Goal: Obtain resource: Download file/media

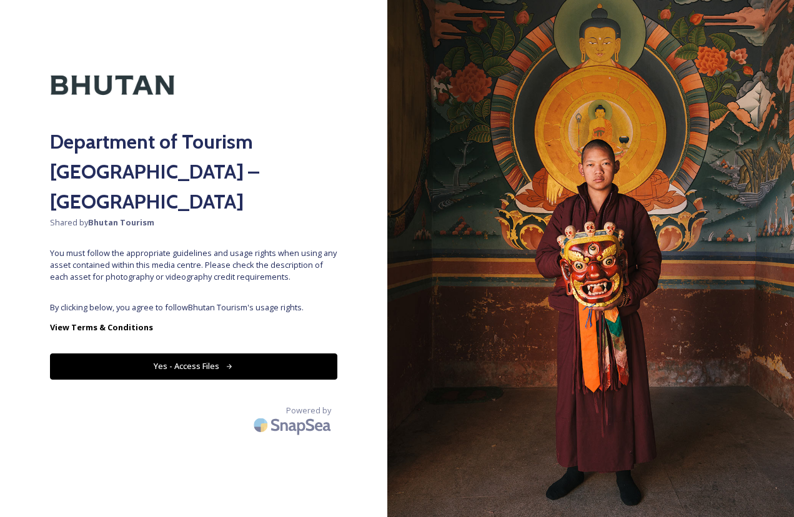
click at [288, 353] on button "Yes - Access Files" at bounding box center [193, 366] width 287 height 26
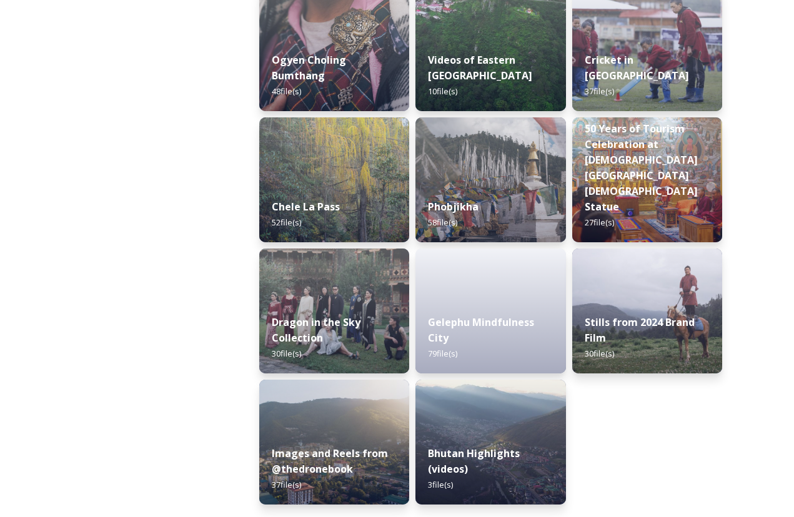
scroll to position [2049, 0]
click at [498, 435] on div "Bhutan Highlights (videos) 3 file(s)" at bounding box center [490, 469] width 153 height 72
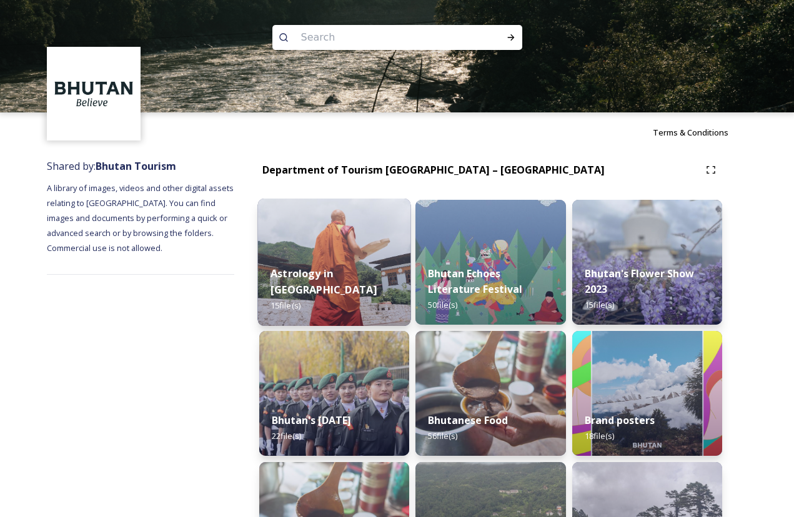
click at [348, 281] on div "Astrology in [GEOGRAPHIC_DATA] 15 file(s)" at bounding box center [334, 289] width 153 height 72
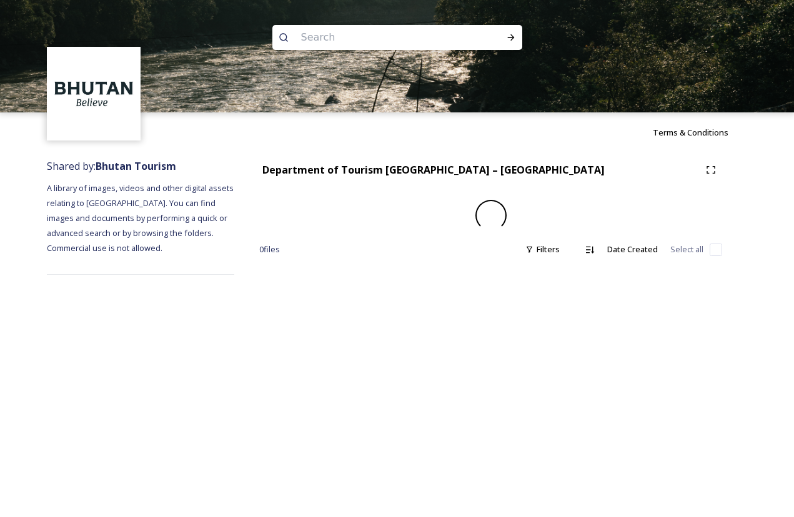
click at [348, 281] on div "Terms & Conditions Shared by: Bhutan Tourism A library of images, videos and ot…" at bounding box center [397, 258] width 794 height 517
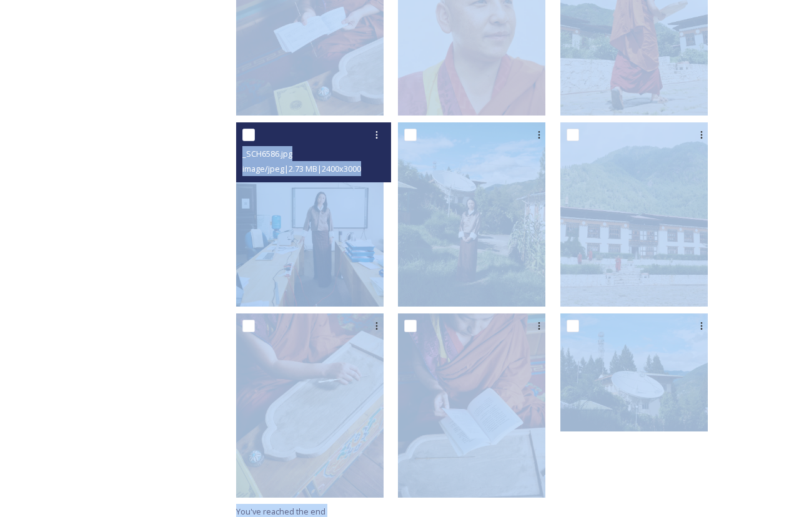
scroll to position [696, 0]
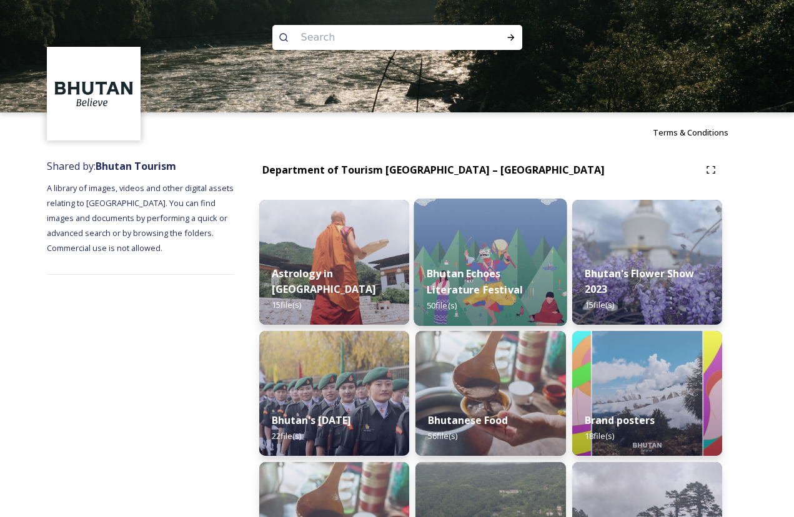
click at [486, 276] on strong "Bhutan Echoes Literature Festival" at bounding box center [474, 282] width 96 height 30
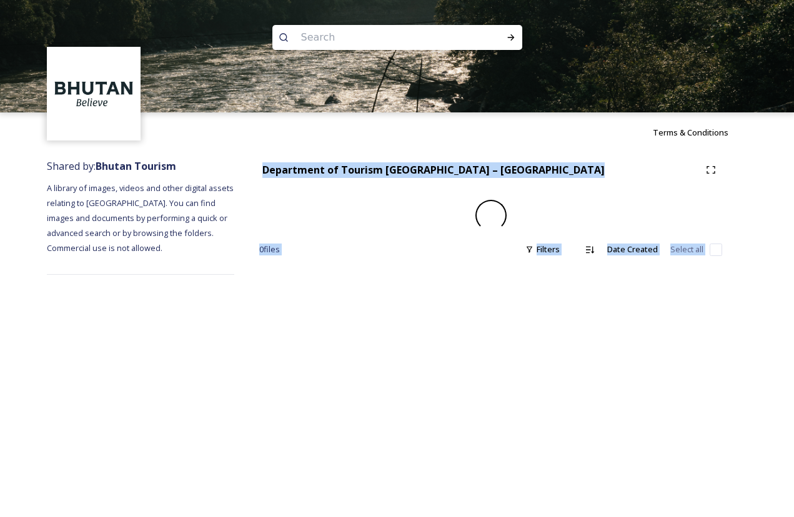
click at [486, 276] on div "Department of Tourism [GEOGRAPHIC_DATA] – Brand Centre 0 file s Filters Date Cr…" at bounding box center [490, 216] width 513 height 129
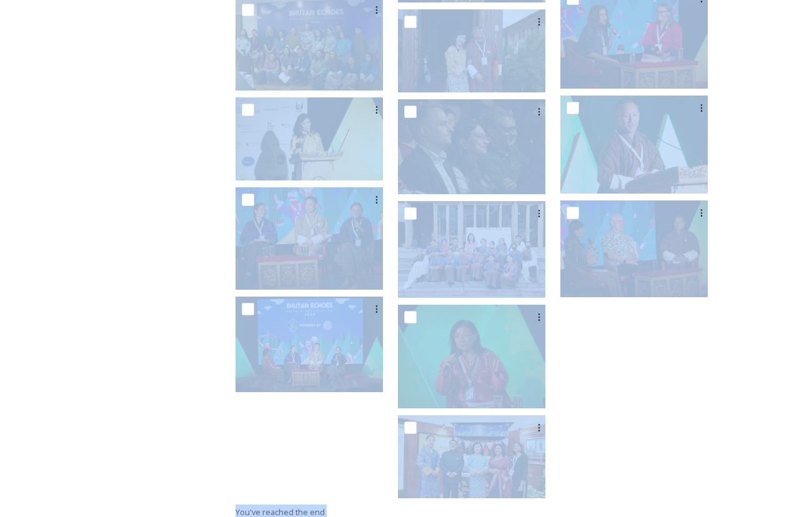
scroll to position [1609, 0]
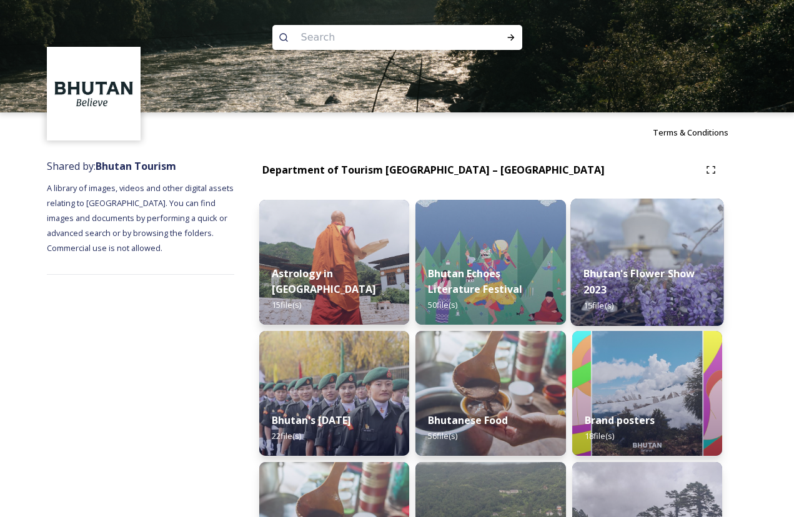
click at [628, 284] on div "Bhutan's Flower Show 2023 15 file(s)" at bounding box center [646, 289] width 153 height 72
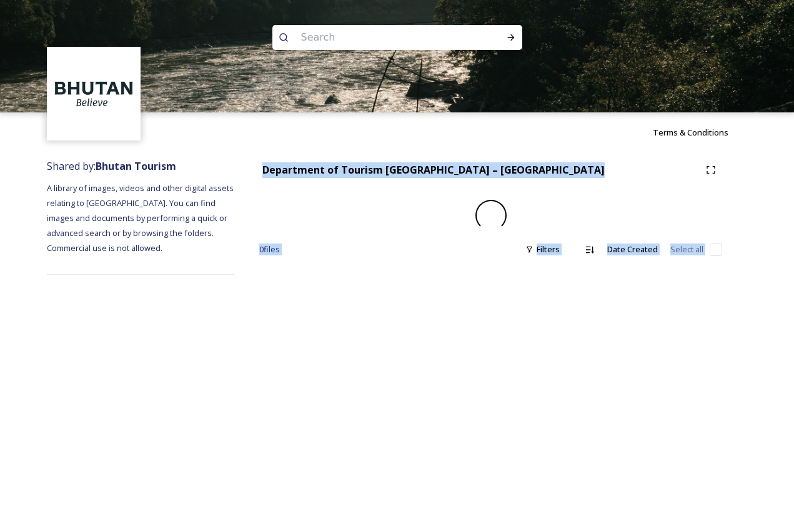
click at [628, 284] on div "Terms & Conditions Shared by: Bhutan Tourism A library of images, videos and ot…" at bounding box center [397, 258] width 794 height 517
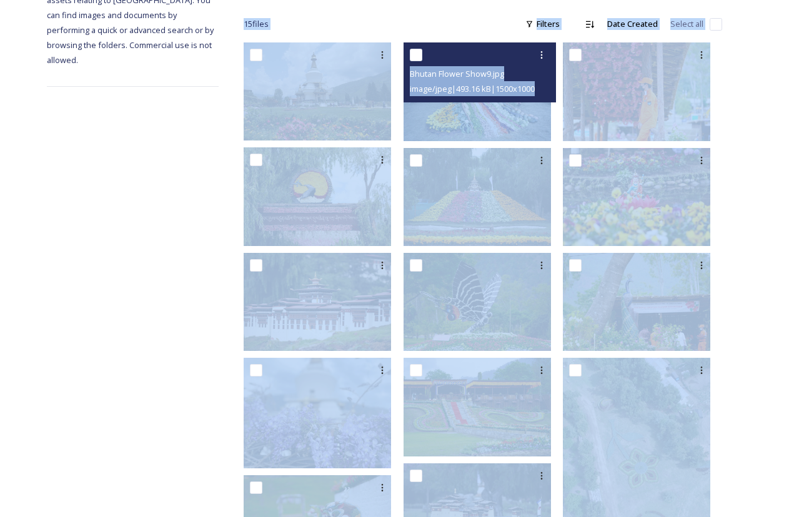
scroll to position [206, 0]
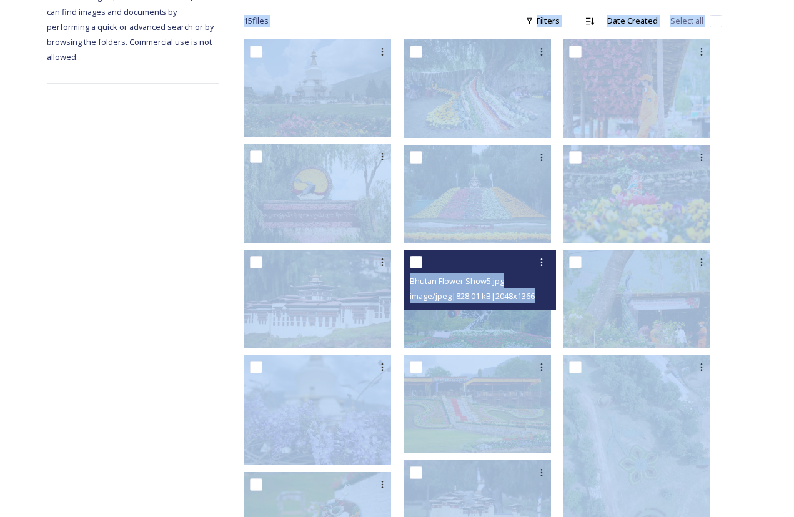
click at [464, 293] on div "image/jpeg | 828.01 kB | 2048 x 1366" at bounding box center [482, 295] width 144 height 15
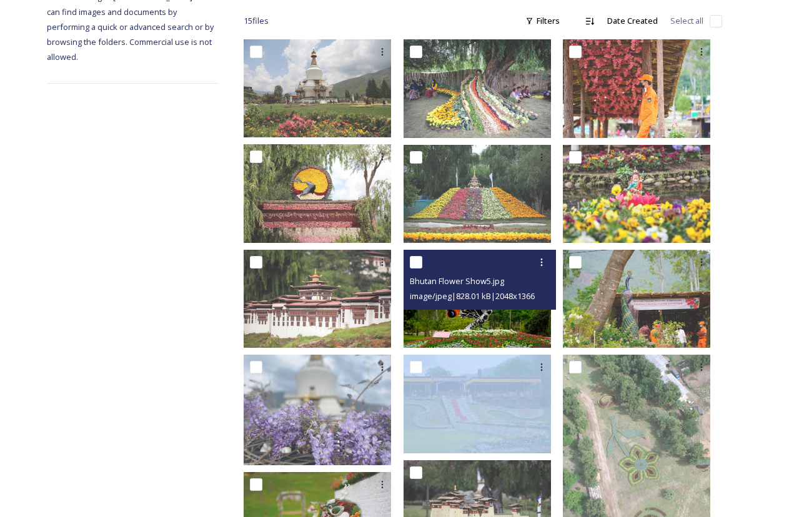
click at [464, 293] on div "image/jpeg | 828.01 kB | 2048 x 1366" at bounding box center [482, 295] width 144 height 15
click at [476, 313] on img at bounding box center [476, 299] width 147 height 98
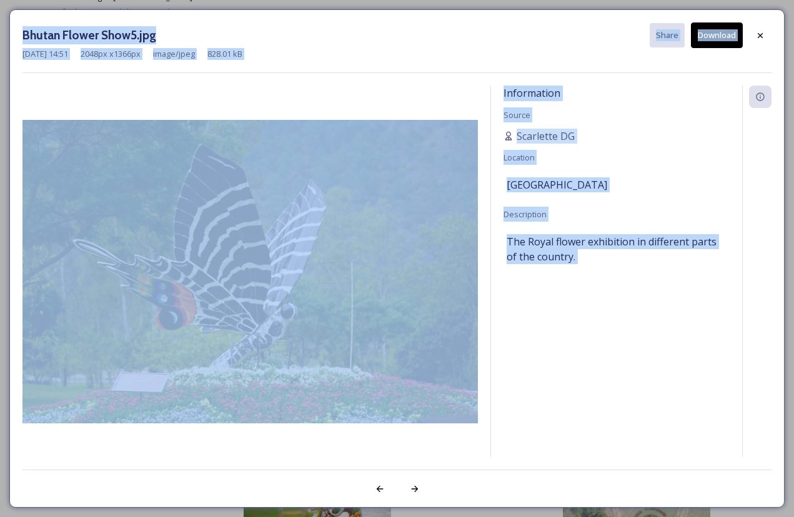
click at [476, 313] on img at bounding box center [249, 271] width 455 height 303
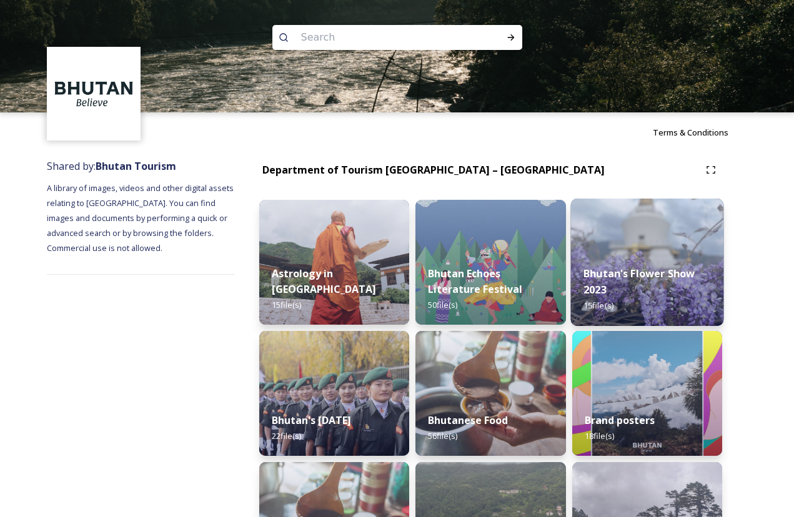
click at [604, 285] on strong "Bhutan's Flower Show 2023" at bounding box center [639, 282] width 112 height 30
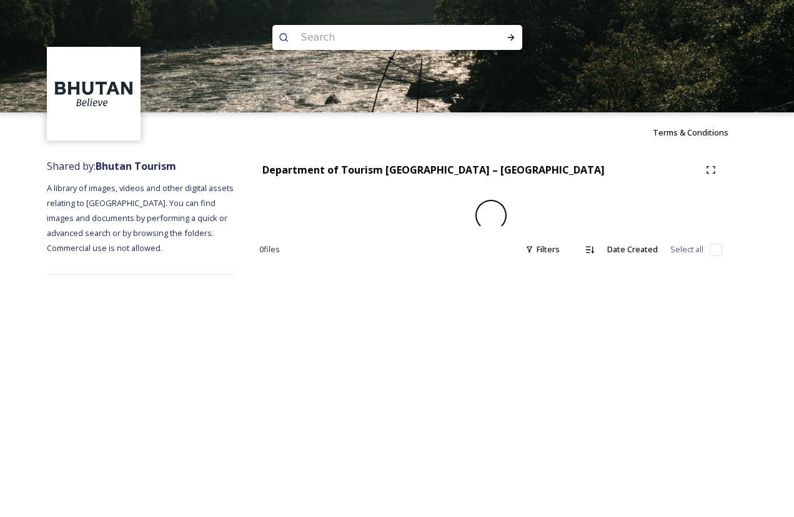
click at [604, 285] on div "Terms & Conditions Shared by: Bhutan Tourism A library of images, videos and ot…" at bounding box center [397, 258] width 794 height 517
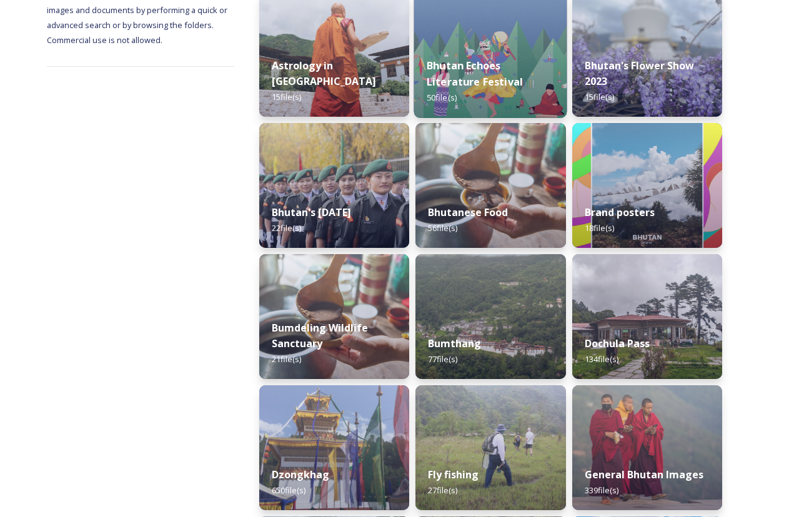
scroll to position [242, 0]
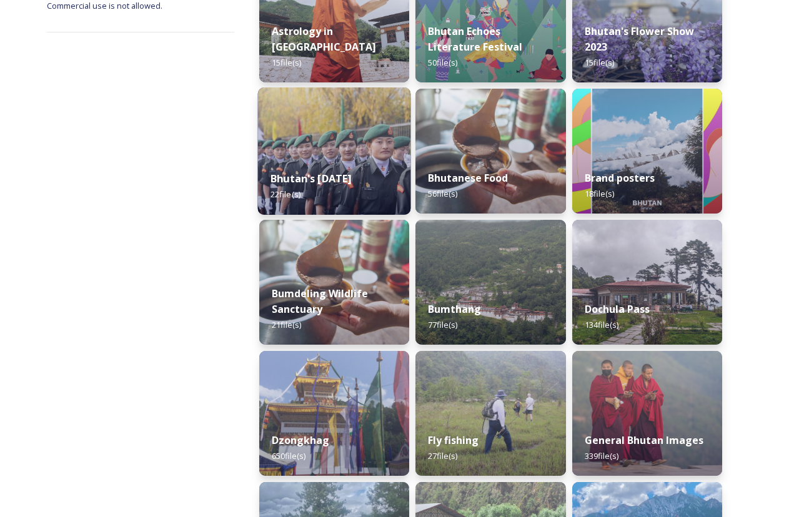
click at [340, 172] on strong "Bhutan's [DATE]" at bounding box center [310, 179] width 81 height 14
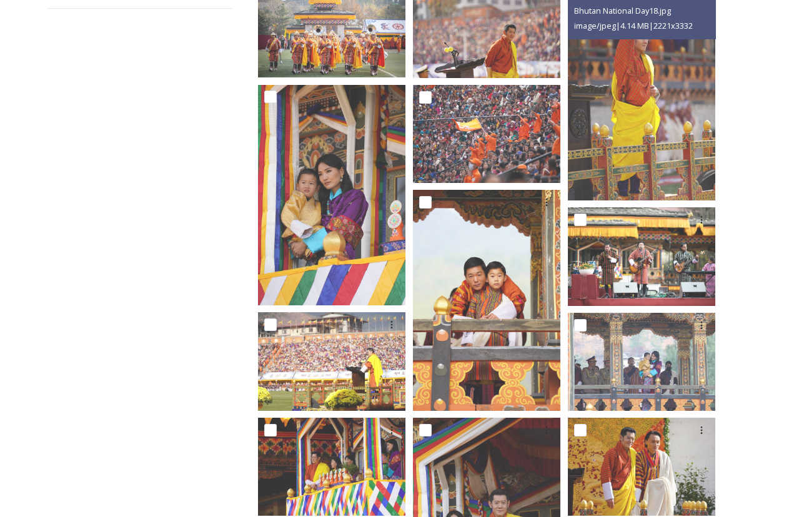
scroll to position [273, 0]
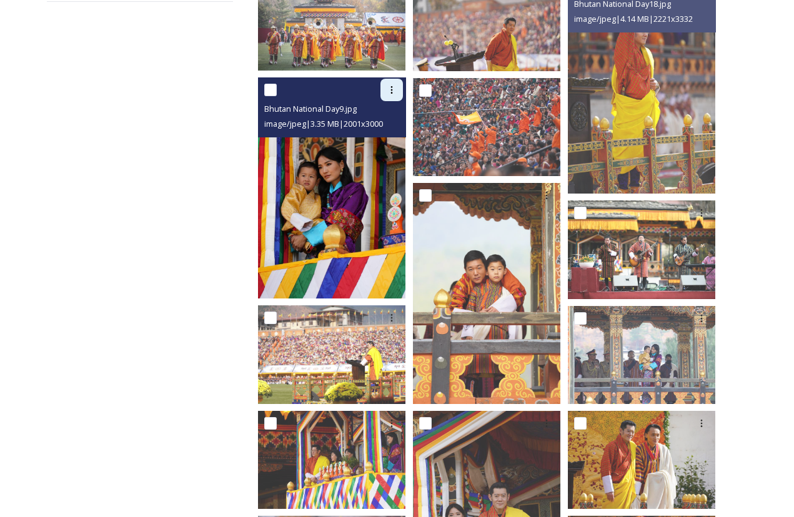
click at [392, 86] on icon at bounding box center [392, 89] width 2 height 7
click at [381, 136] on span "Download" at bounding box center [377, 142] width 38 height 12
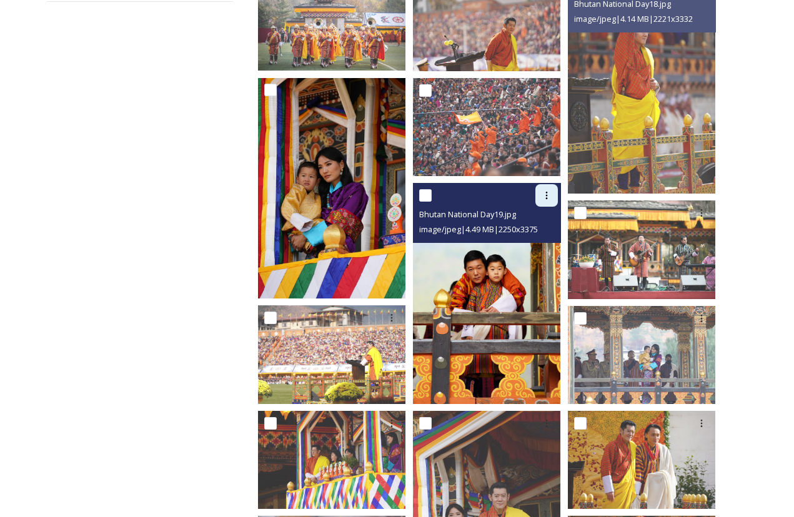
click at [546, 190] on icon at bounding box center [546, 195] width 10 height 10
click at [543, 241] on span "Download" at bounding box center [532, 247] width 38 height 12
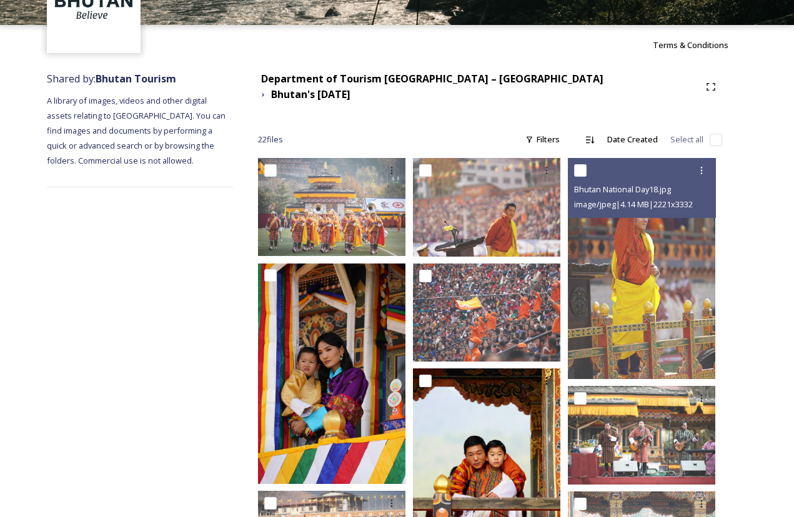
scroll to position [84, 0]
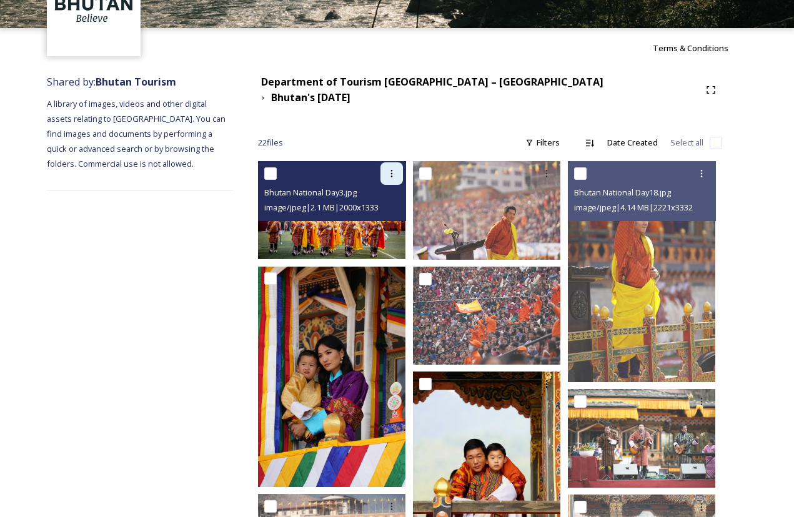
click at [395, 169] on icon at bounding box center [391, 174] width 10 height 10
click at [392, 219] on span "Download" at bounding box center [377, 225] width 38 height 12
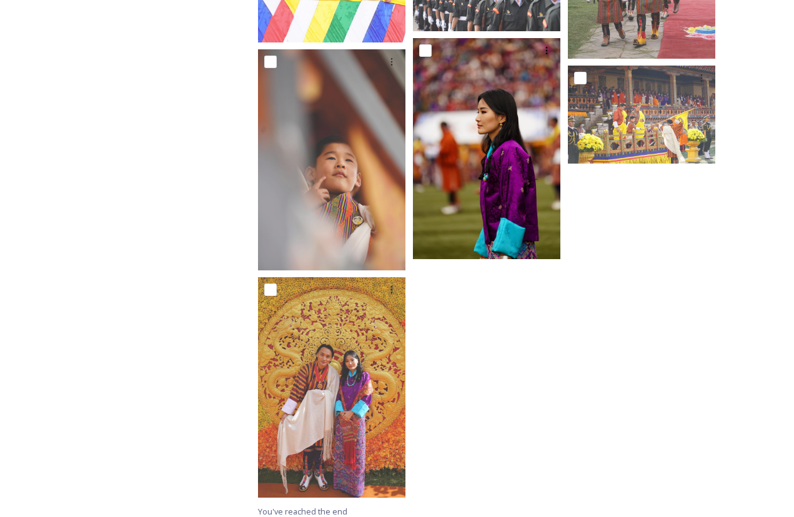
scroll to position [1068, 0]
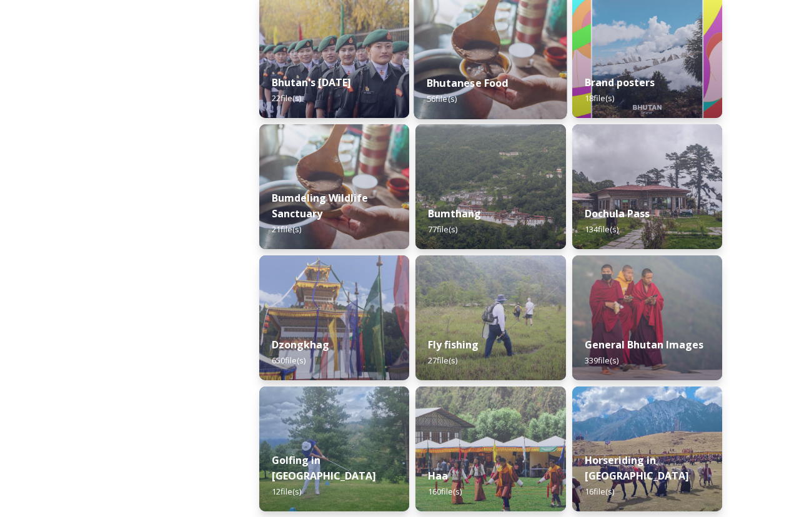
scroll to position [338, 0]
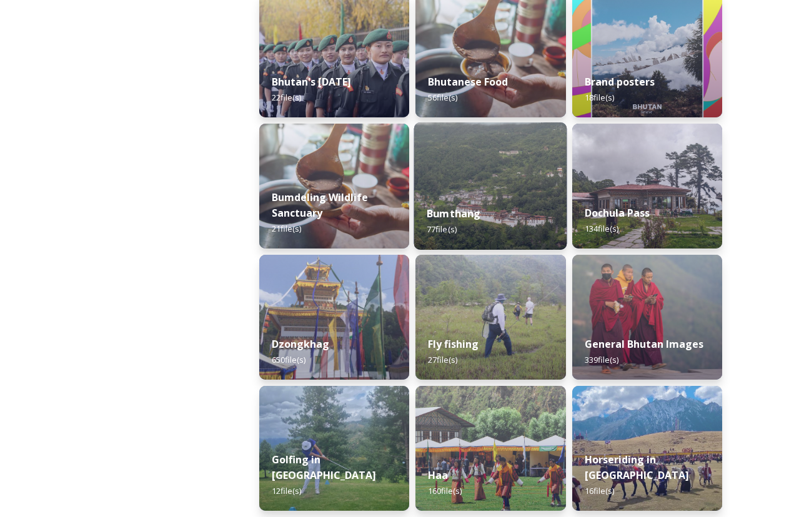
click at [468, 211] on strong "Bumthang" at bounding box center [453, 214] width 54 height 14
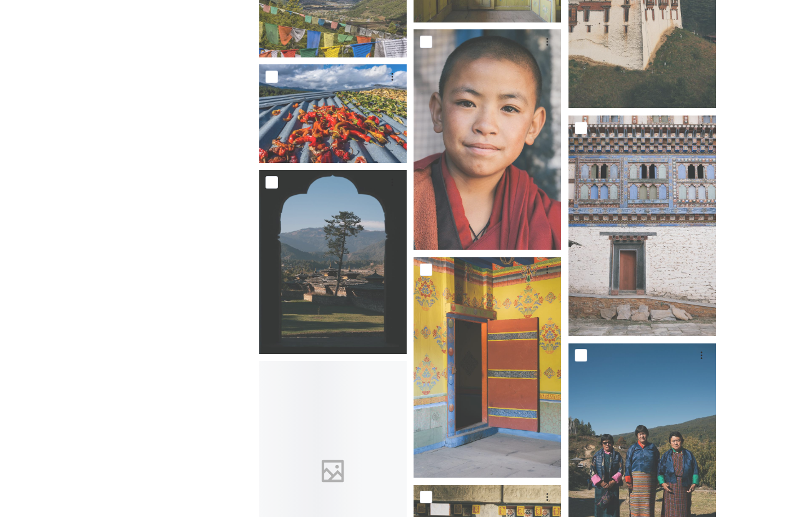
scroll to position [2627, 0]
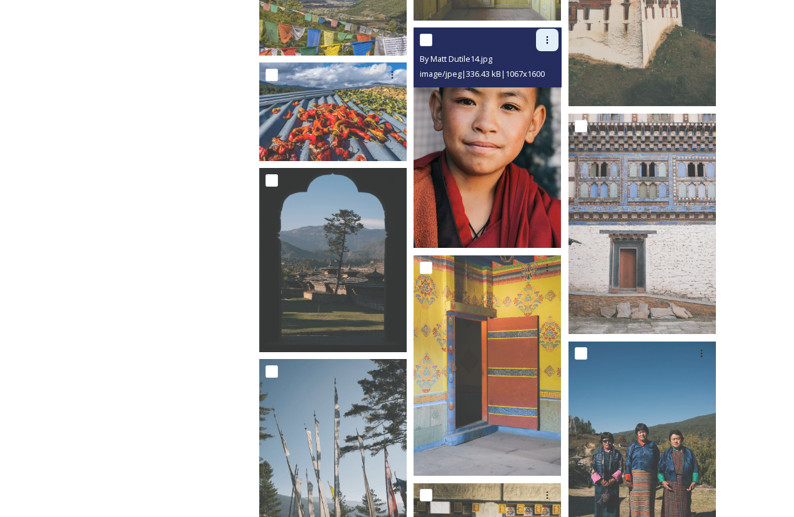
click at [547, 41] on icon at bounding box center [547, 40] width 10 height 10
click at [538, 93] on span "Download" at bounding box center [532, 92] width 38 height 12
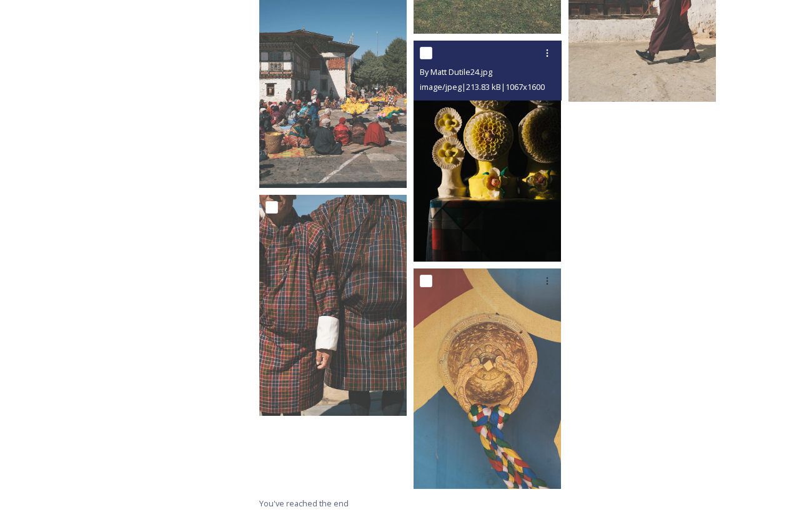
scroll to position [4436, 0]
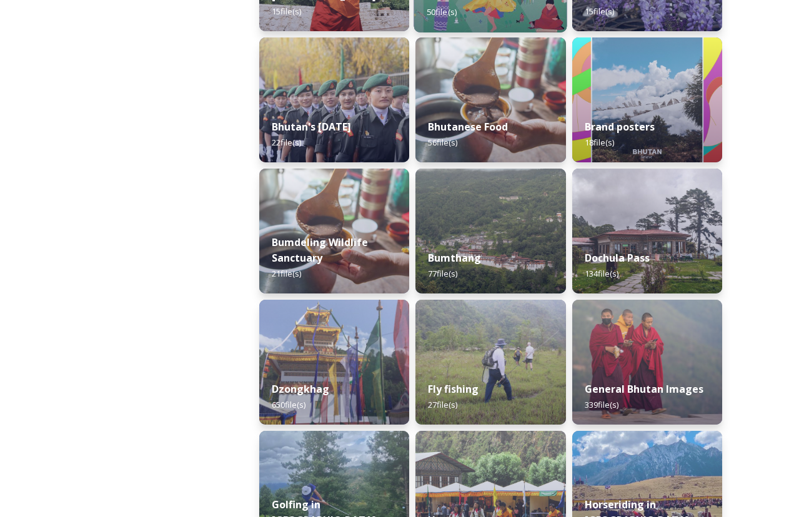
scroll to position [298, 0]
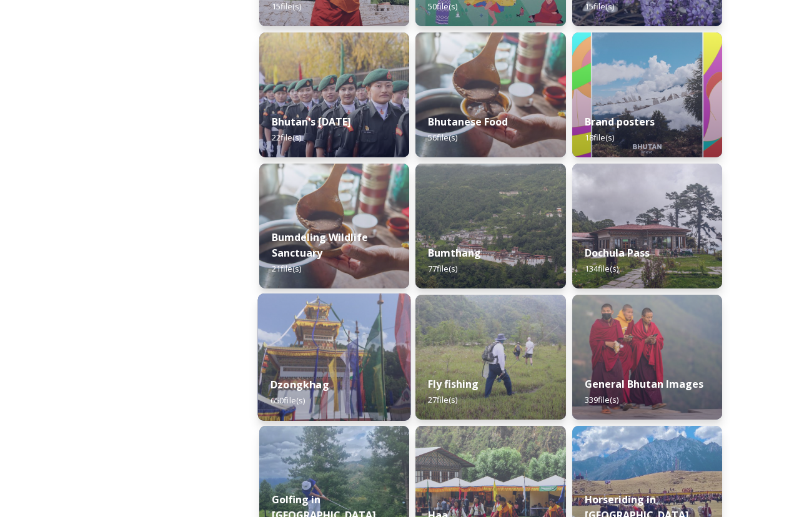
click at [337, 333] on img at bounding box center [334, 356] width 153 height 127
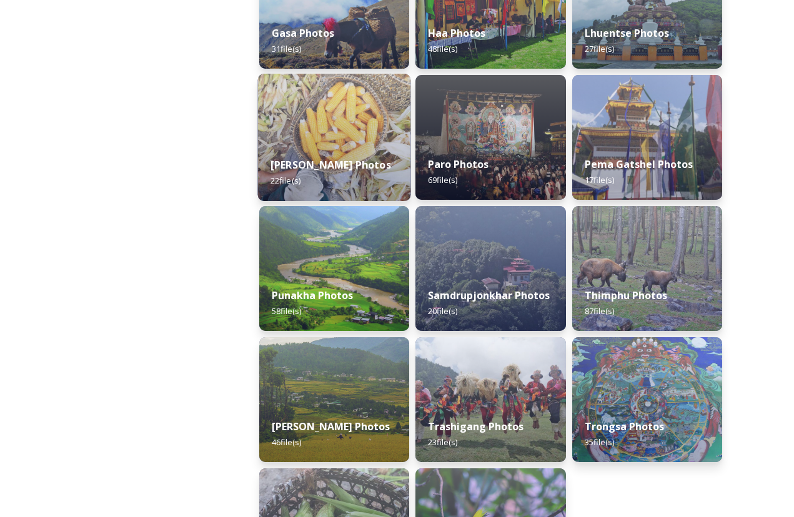
scroll to position [388, 0]
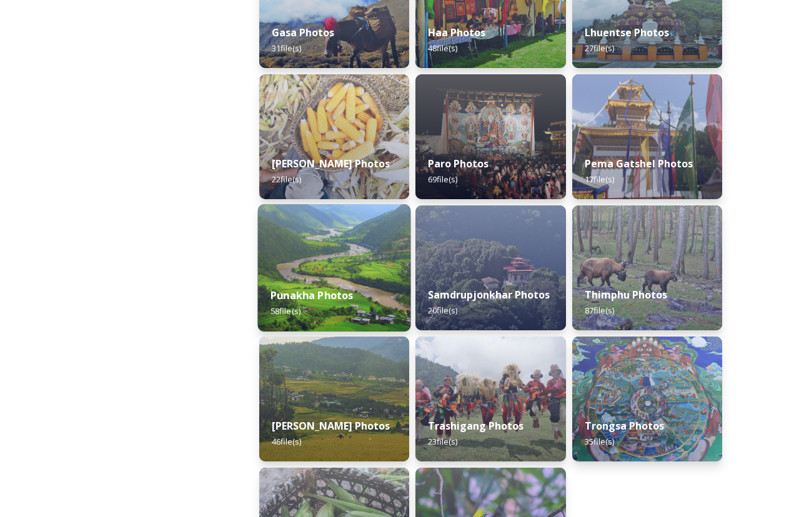
click at [348, 256] on img at bounding box center [334, 267] width 153 height 127
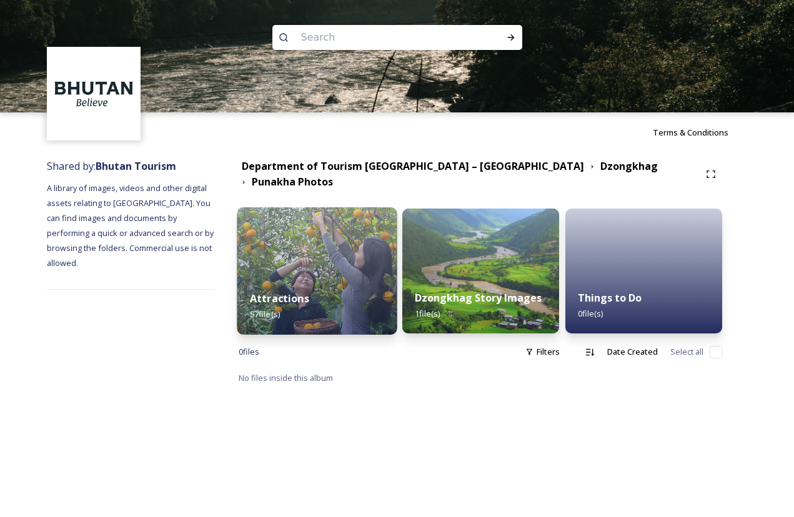
click at [332, 292] on div "Attractions 57 file(s)" at bounding box center [317, 306] width 160 height 57
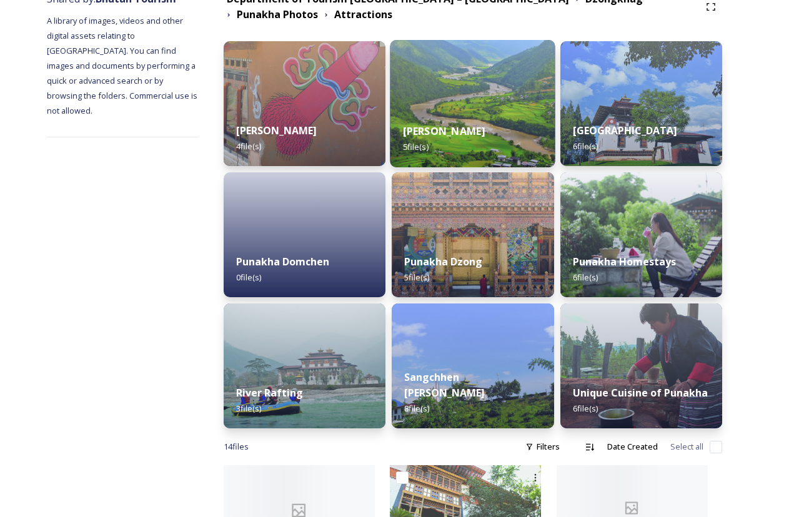
scroll to position [168, 0]
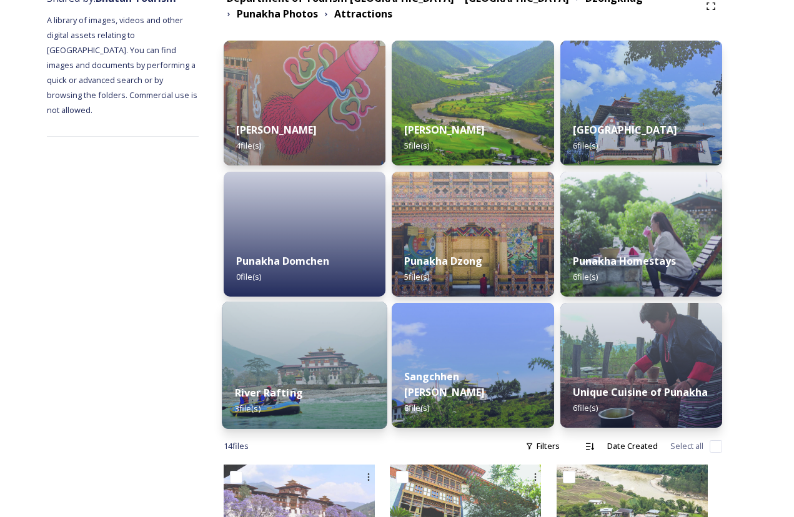
click at [348, 362] on img at bounding box center [304, 365] width 165 height 127
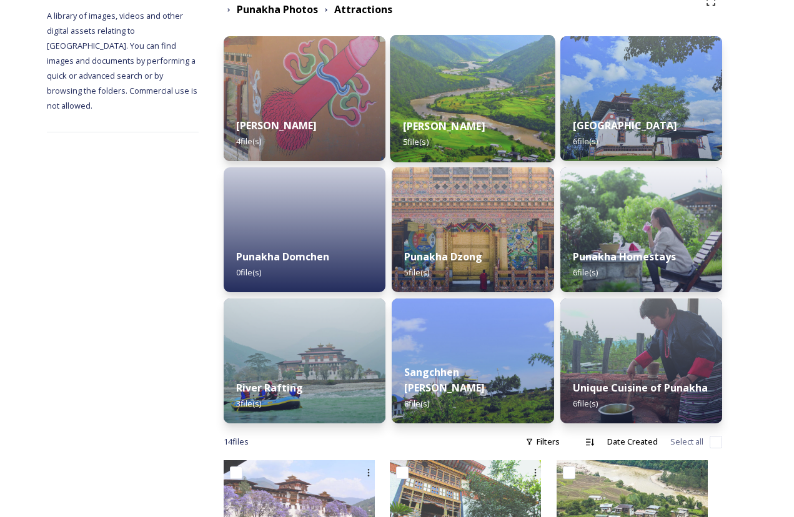
scroll to position [172, 0]
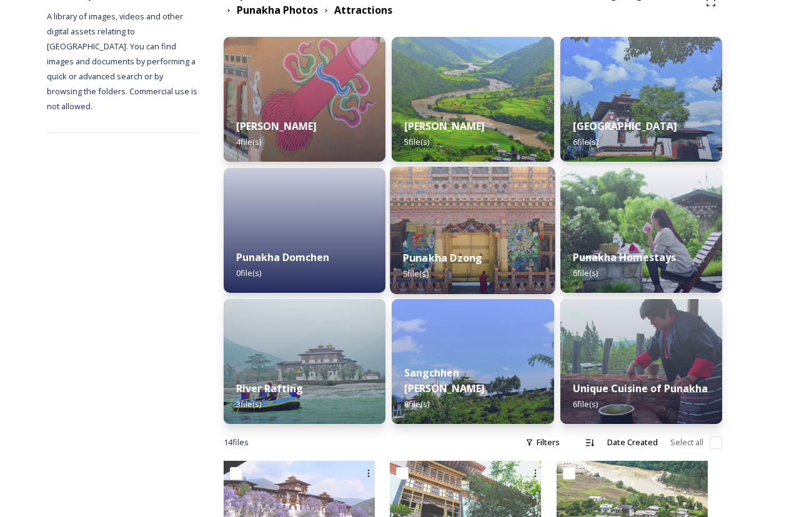
click at [485, 234] on img at bounding box center [472, 230] width 165 height 127
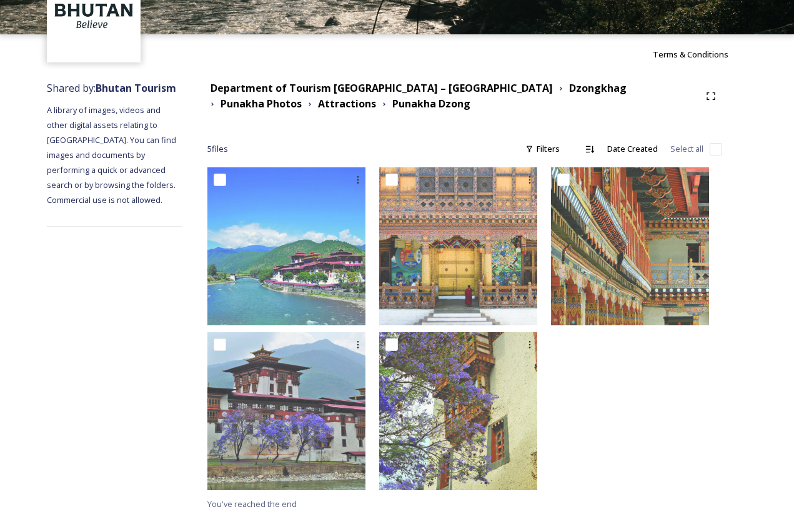
scroll to position [77, 0]
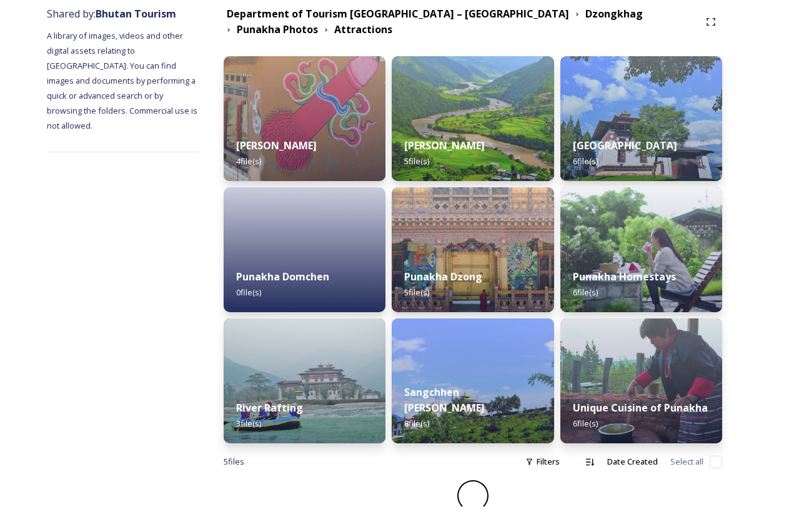
scroll to position [152, 0]
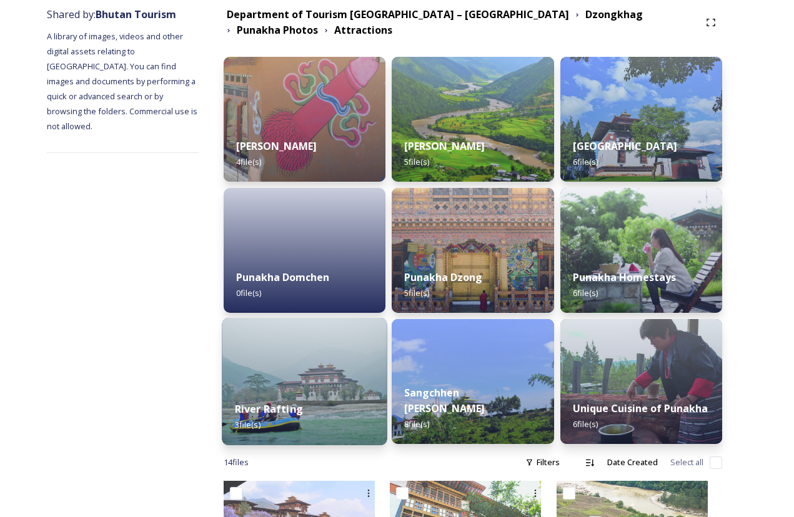
click at [343, 379] on img at bounding box center [304, 381] width 165 height 127
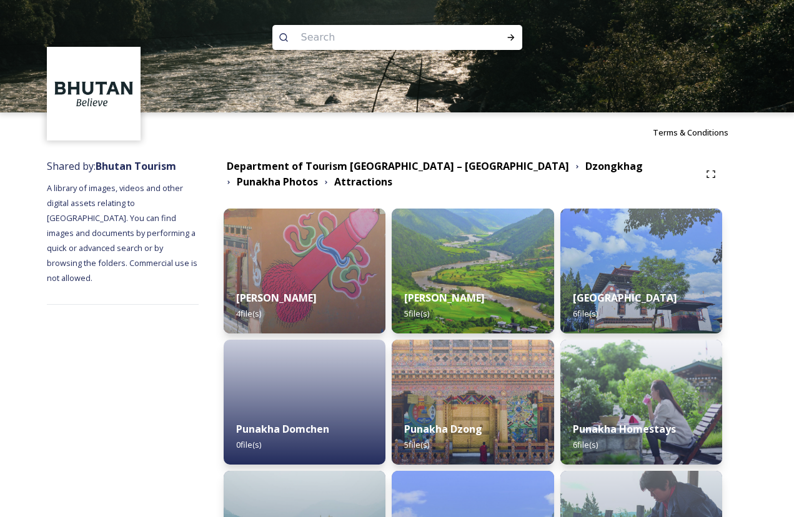
scroll to position [152, 0]
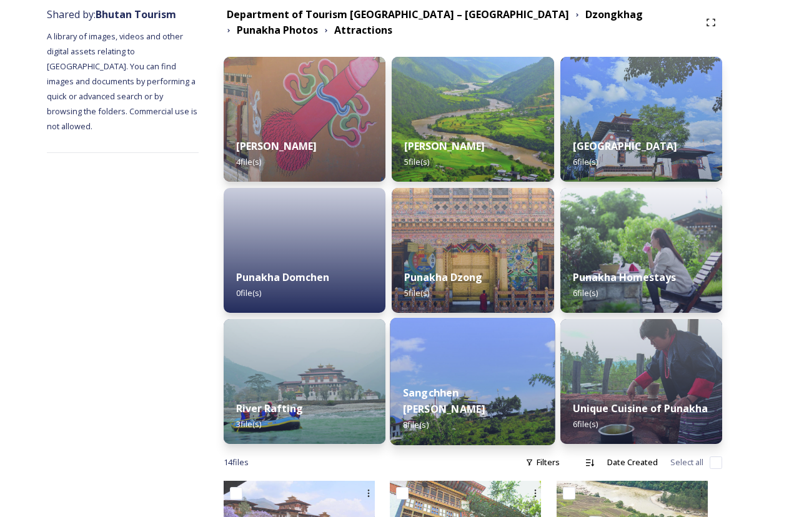
click at [497, 364] on img at bounding box center [472, 381] width 165 height 127
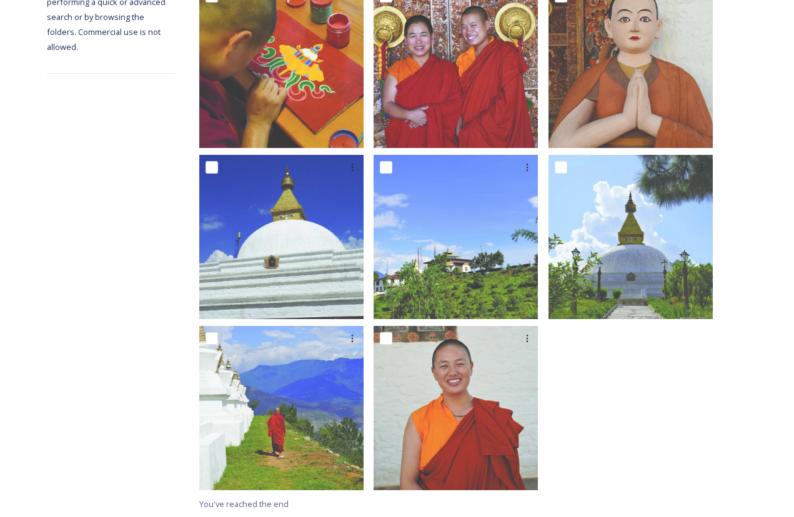
scroll to position [261, 0]
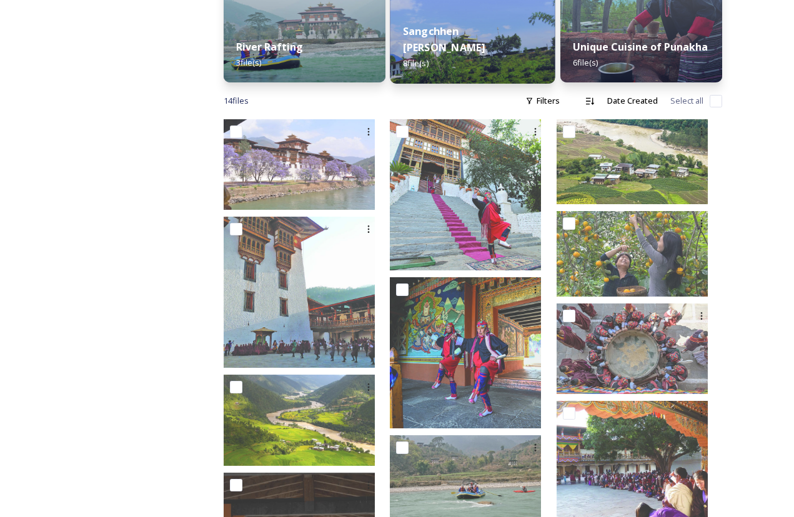
scroll to position [514, 0]
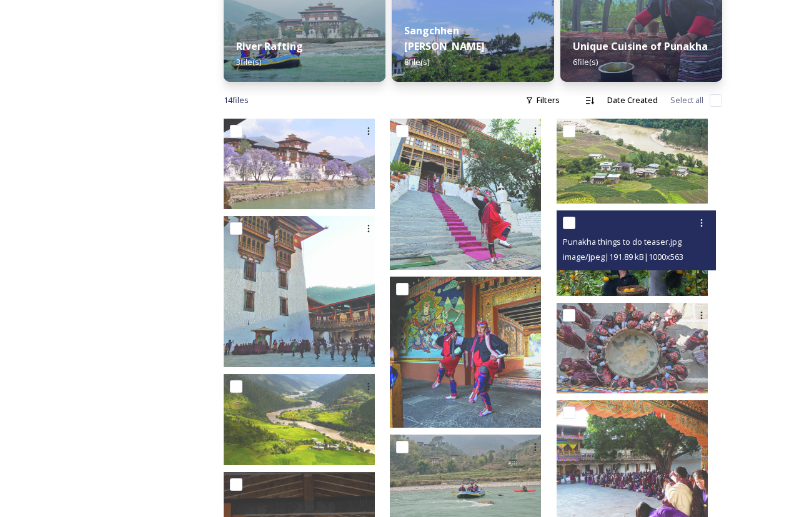
click at [616, 281] on img at bounding box center [631, 252] width 151 height 85
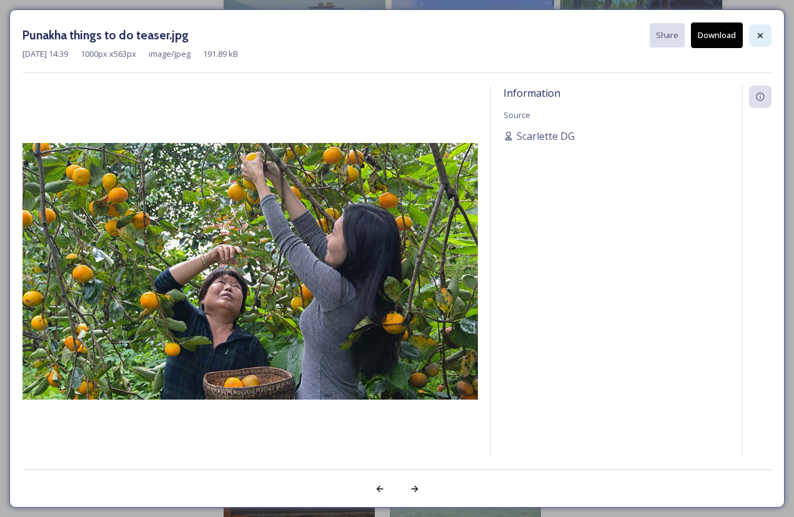
click at [760, 34] on icon at bounding box center [759, 34] width 5 height 5
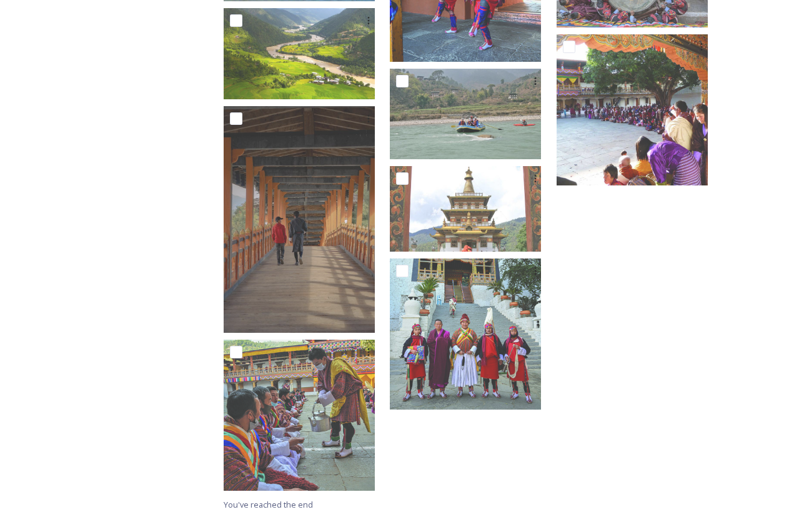
scroll to position [879, 0]
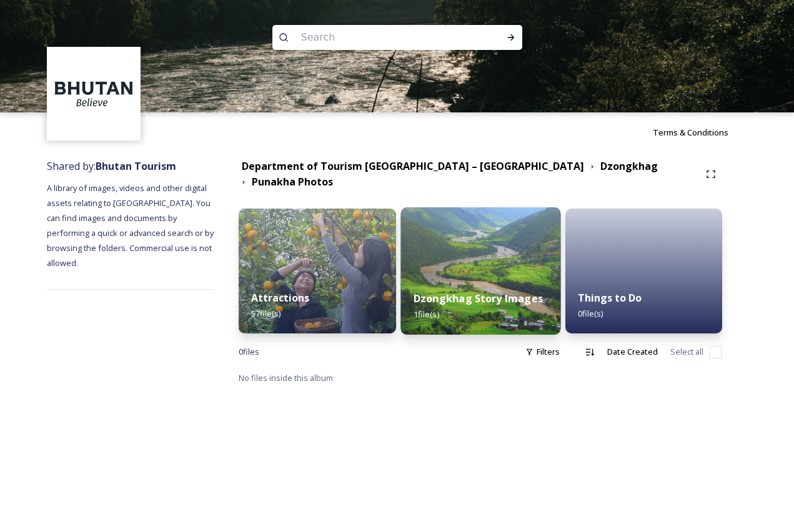
click at [463, 258] on img at bounding box center [480, 270] width 160 height 127
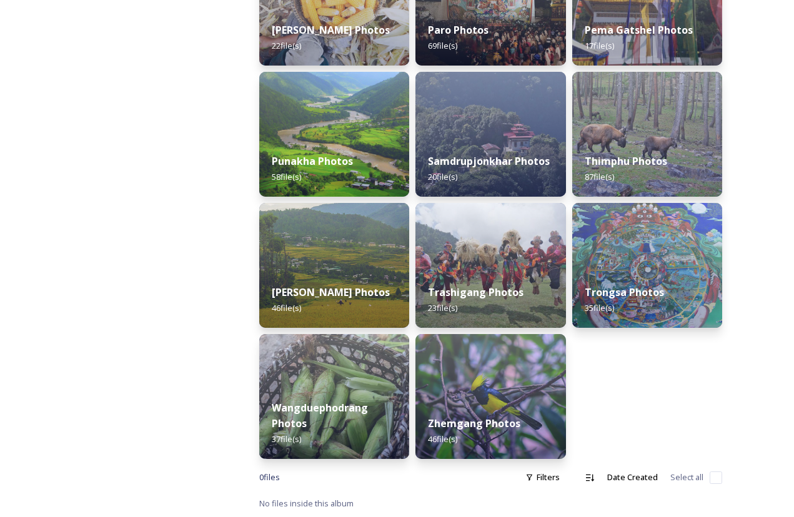
scroll to position [521, 0]
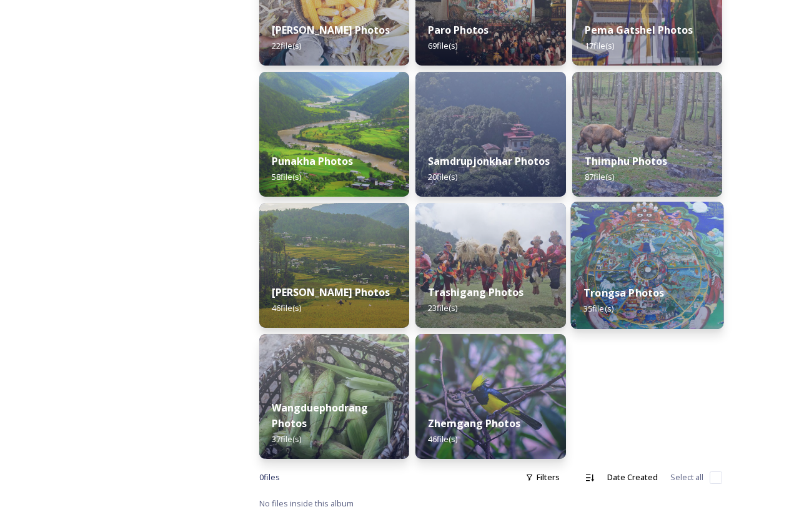
click at [654, 287] on strong "Trongsa Photos" at bounding box center [623, 293] width 81 height 14
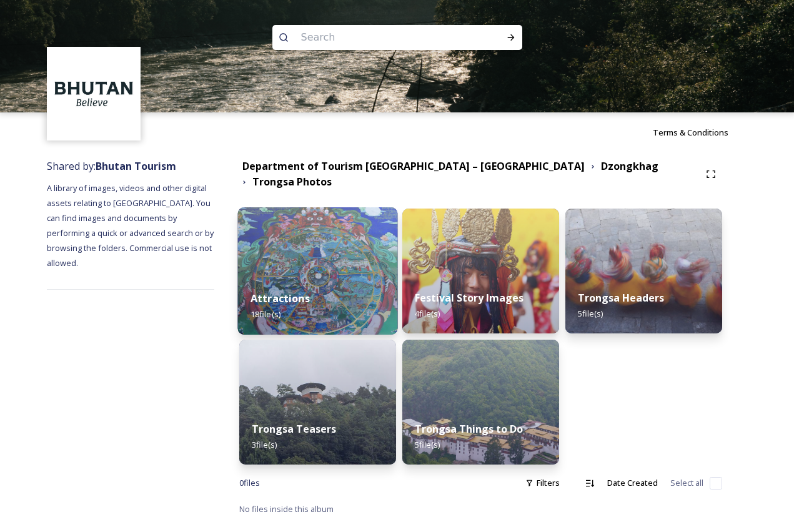
click at [327, 261] on img at bounding box center [318, 270] width 160 height 127
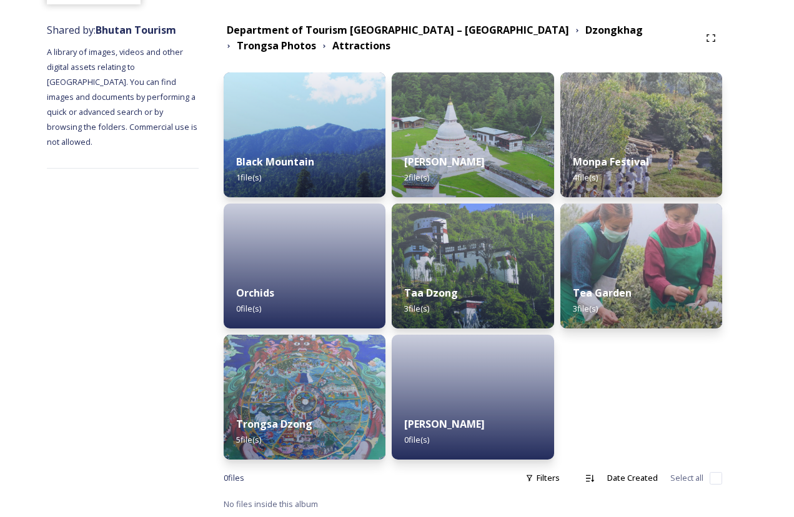
scroll to position [135, 0]
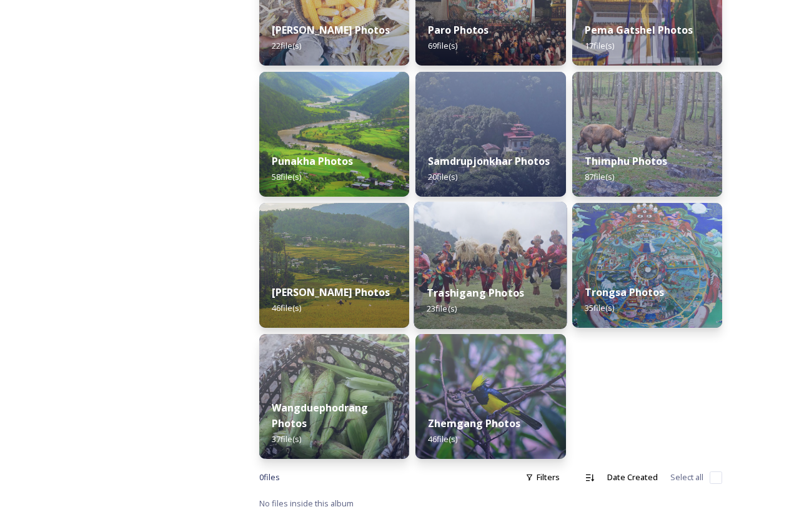
scroll to position [521, 0]
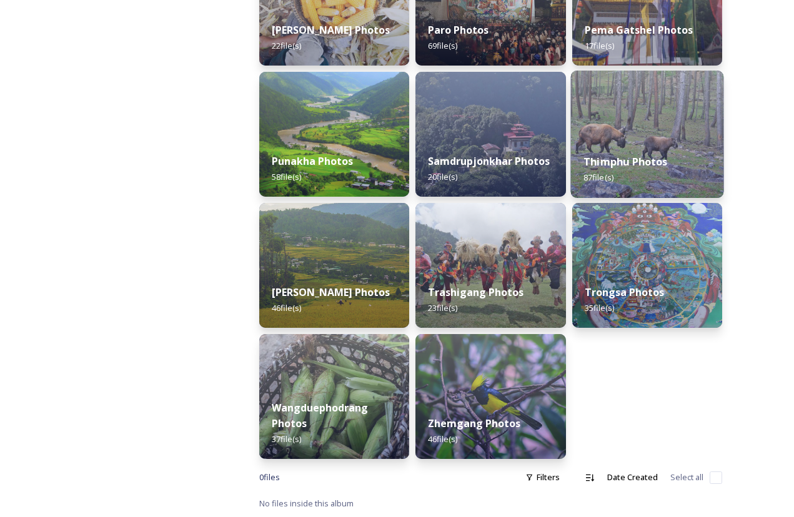
click at [620, 166] on strong "Thimphu Photos" at bounding box center [625, 162] width 84 height 14
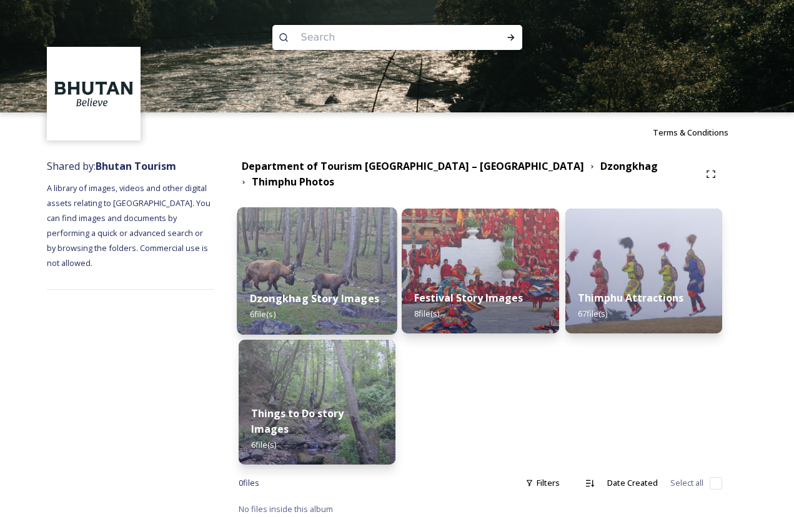
click at [330, 249] on img at bounding box center [317, 270] width 160 height 127
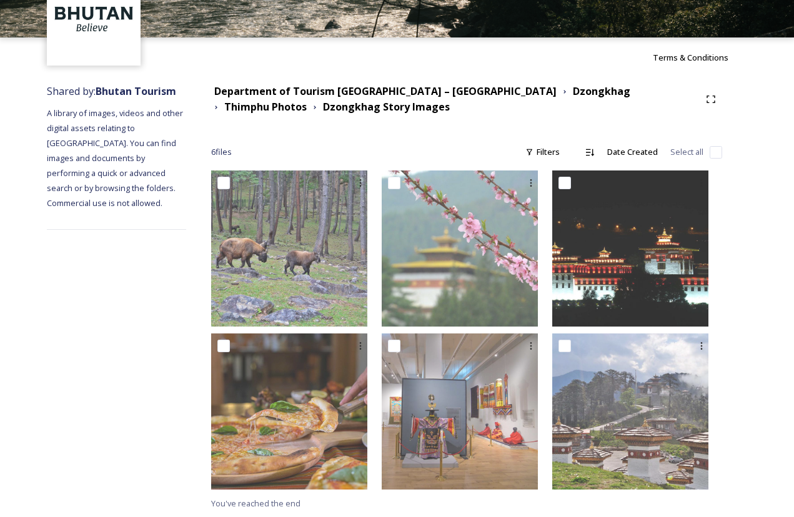
scroll to position [74, 0]
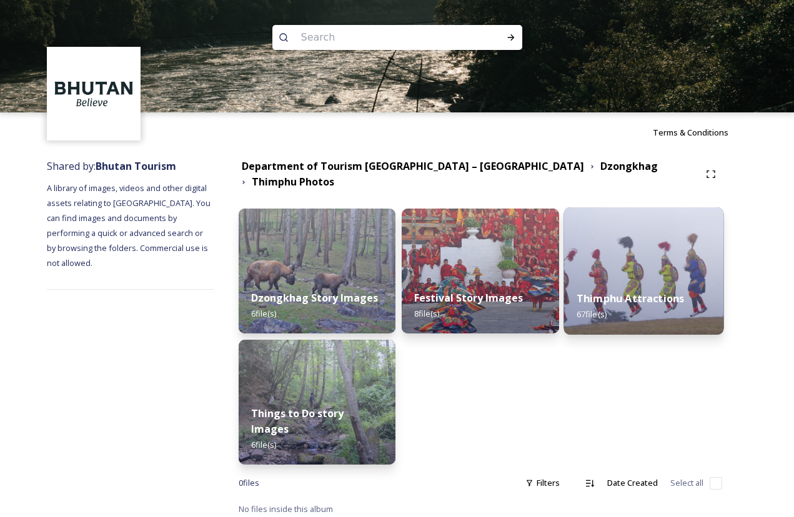
click at [604, 292] on strong "Thimphu Attractions" at bounding box center [629, 299] width 107 height 14
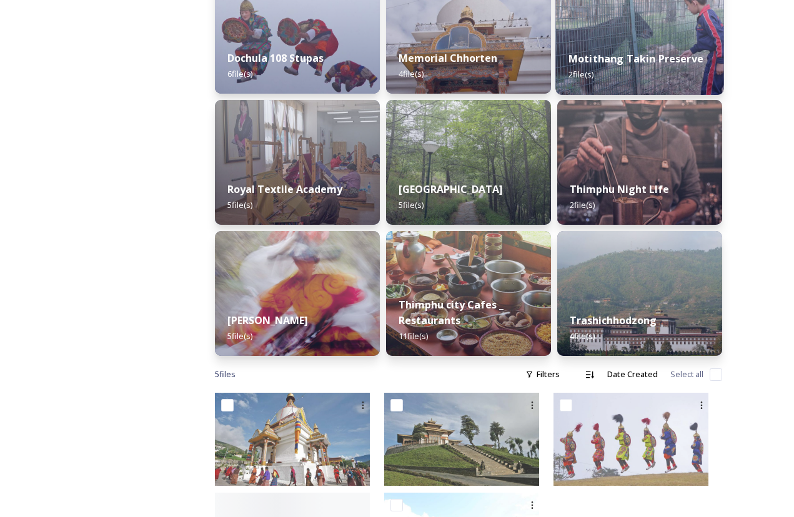
scroll to position [508, 0]
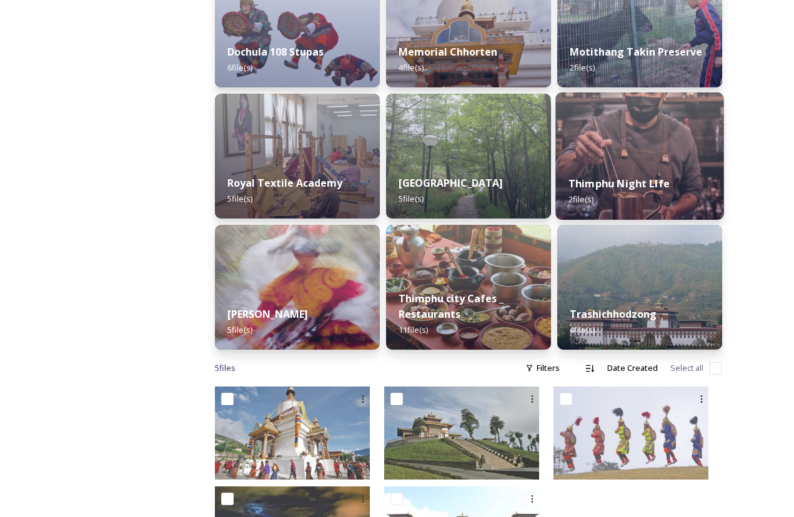
click at [644, 187] on strong "Thimphu Night LIfe" at bounding box center [618, 184] width 101 height 14
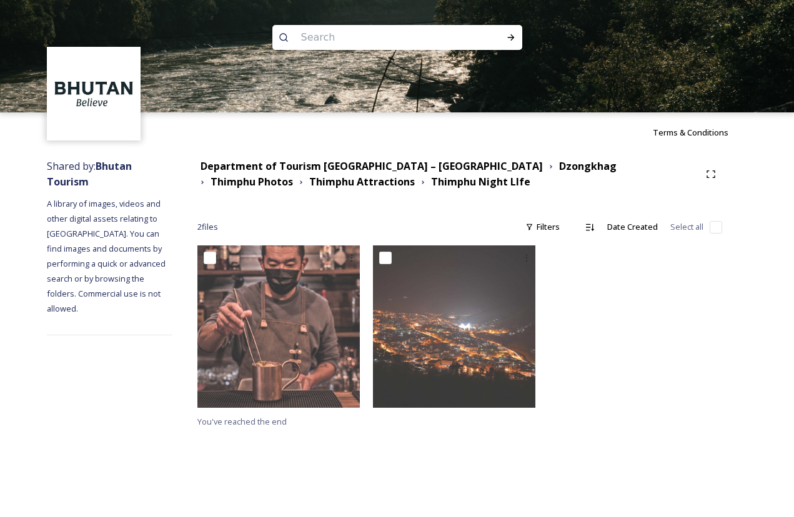
click at [641, 172] on div "Department of Tourism [GEOGRAPHIC_DATA] – [GEOGRAPHIC_DATA] Dzongkhag Thimphu P…" at bounding box center [448, 174] width 502 height 31
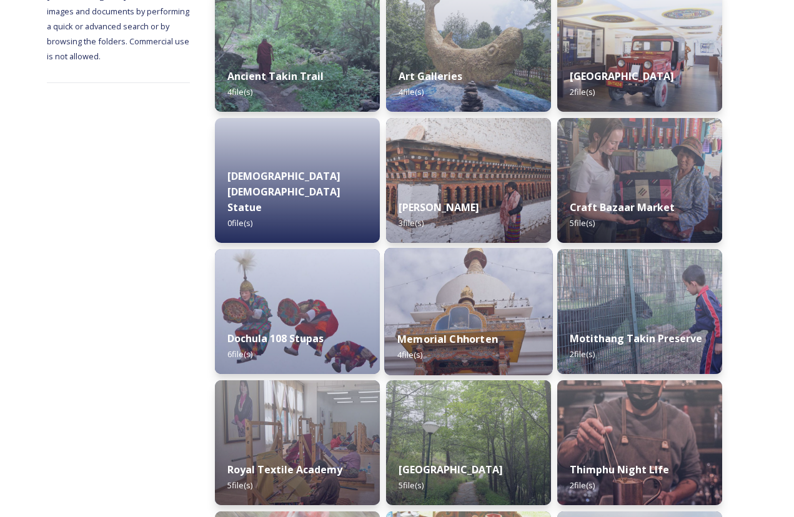
scroll to position [222, 0]
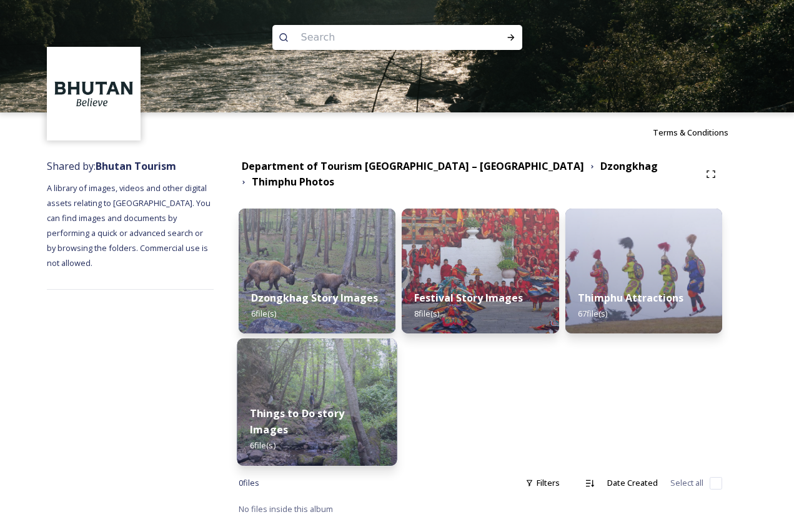
click at [300, 406] on strong "Things to Do story Images" at bounding box center [297, 421] width 94 height 30
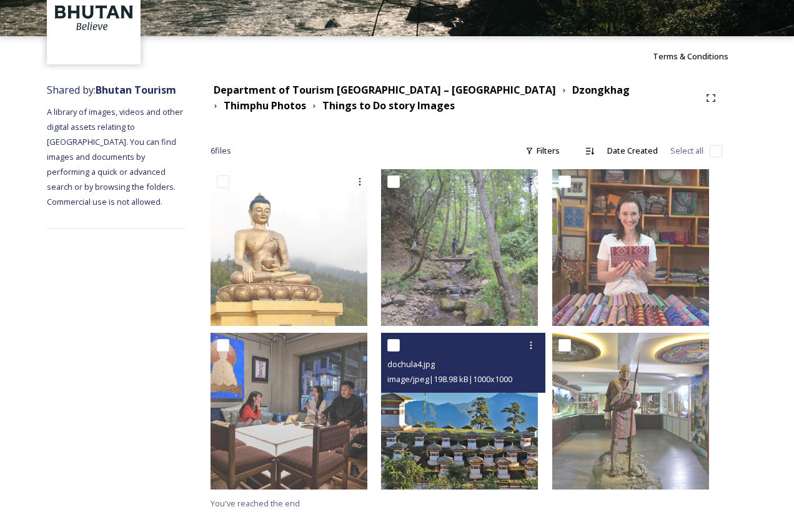
scroll to position [75, 0]
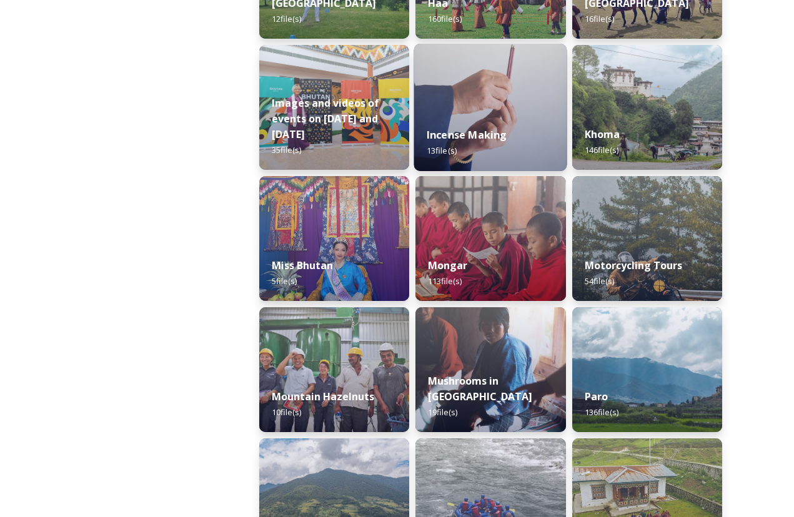
scroll to position [812, 0]
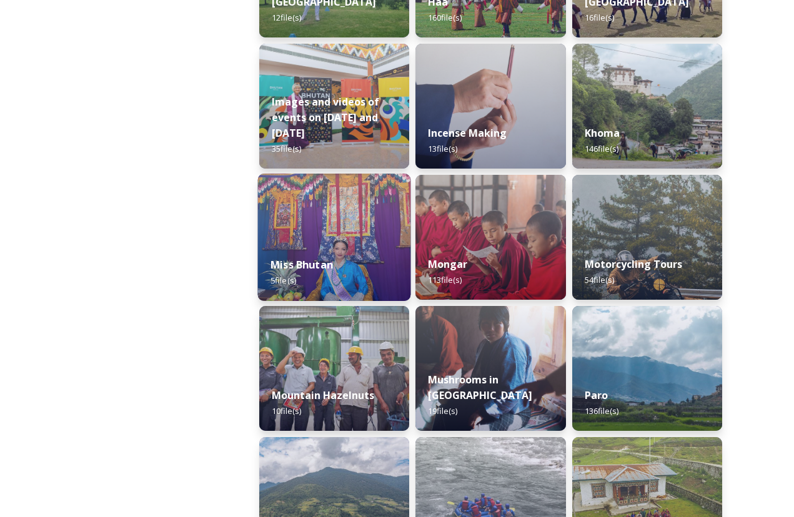
click at [355, 243] on img at bounding box center [334, 237] width 153 height 127
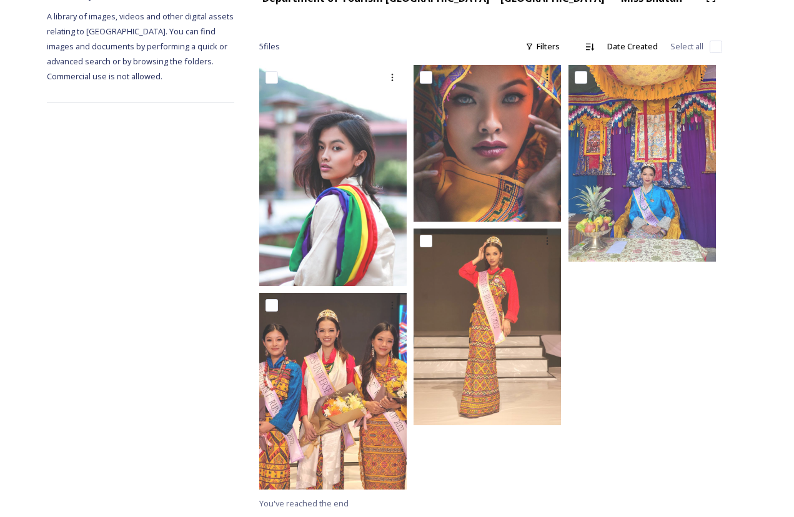
scroll to position [172, 0]
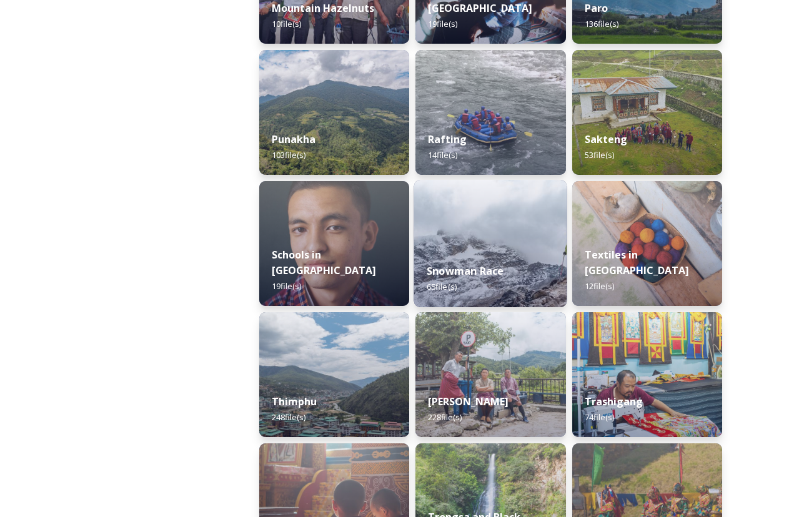
scroll to position [1131, 0]
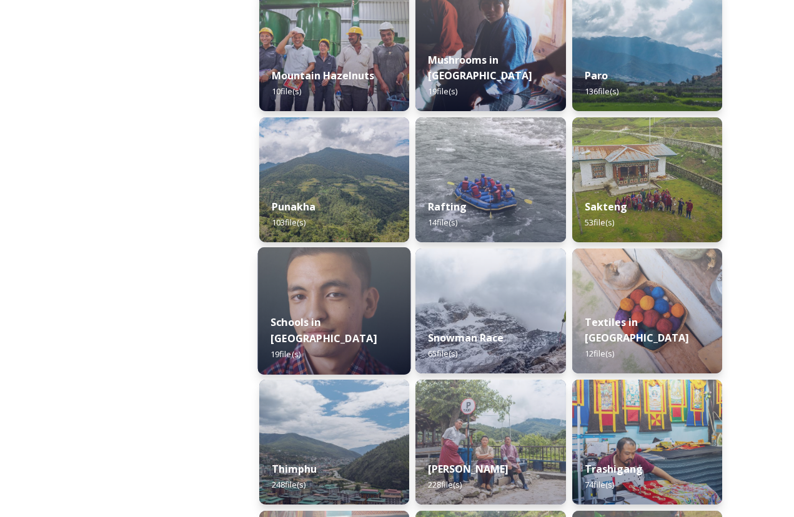
click at [346, 314] on img at bounding box center [334, 310] width 153 height 127
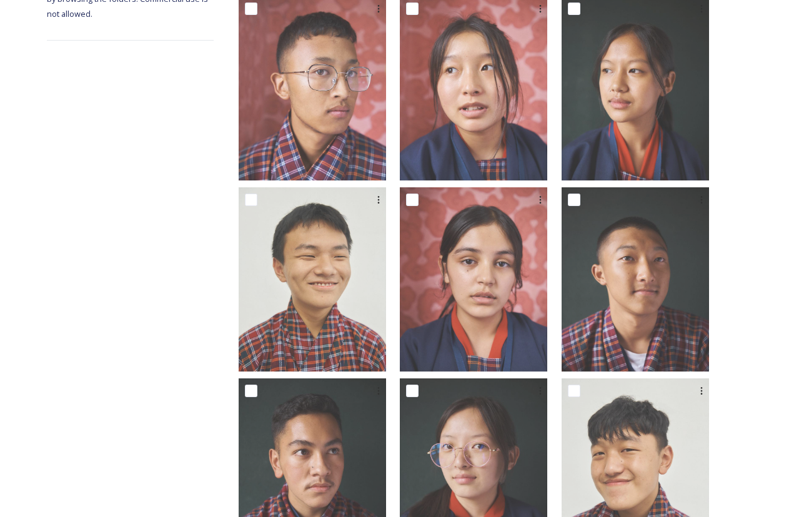
scroll to position [228, 0]
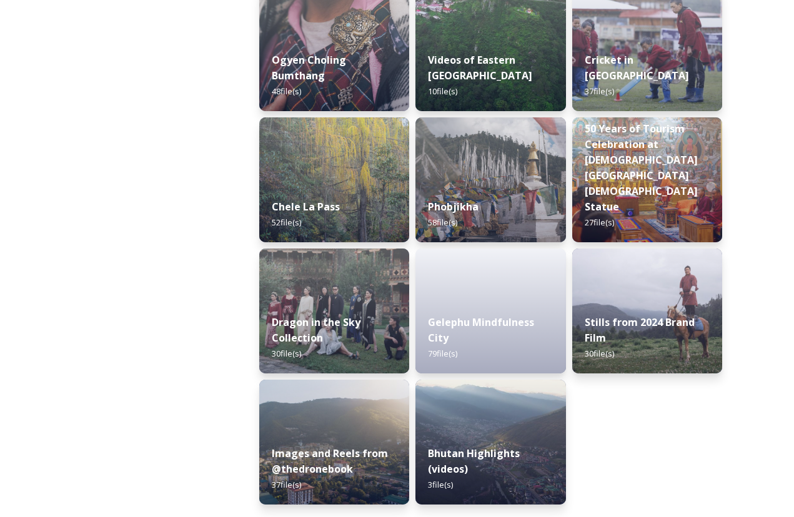
scroll to position [2049, 0]
click at [347, 296] on img at bounding box center [334, 310] width 153 height 127
